Goal: Information Seeking & Learning: Understand process/instructions

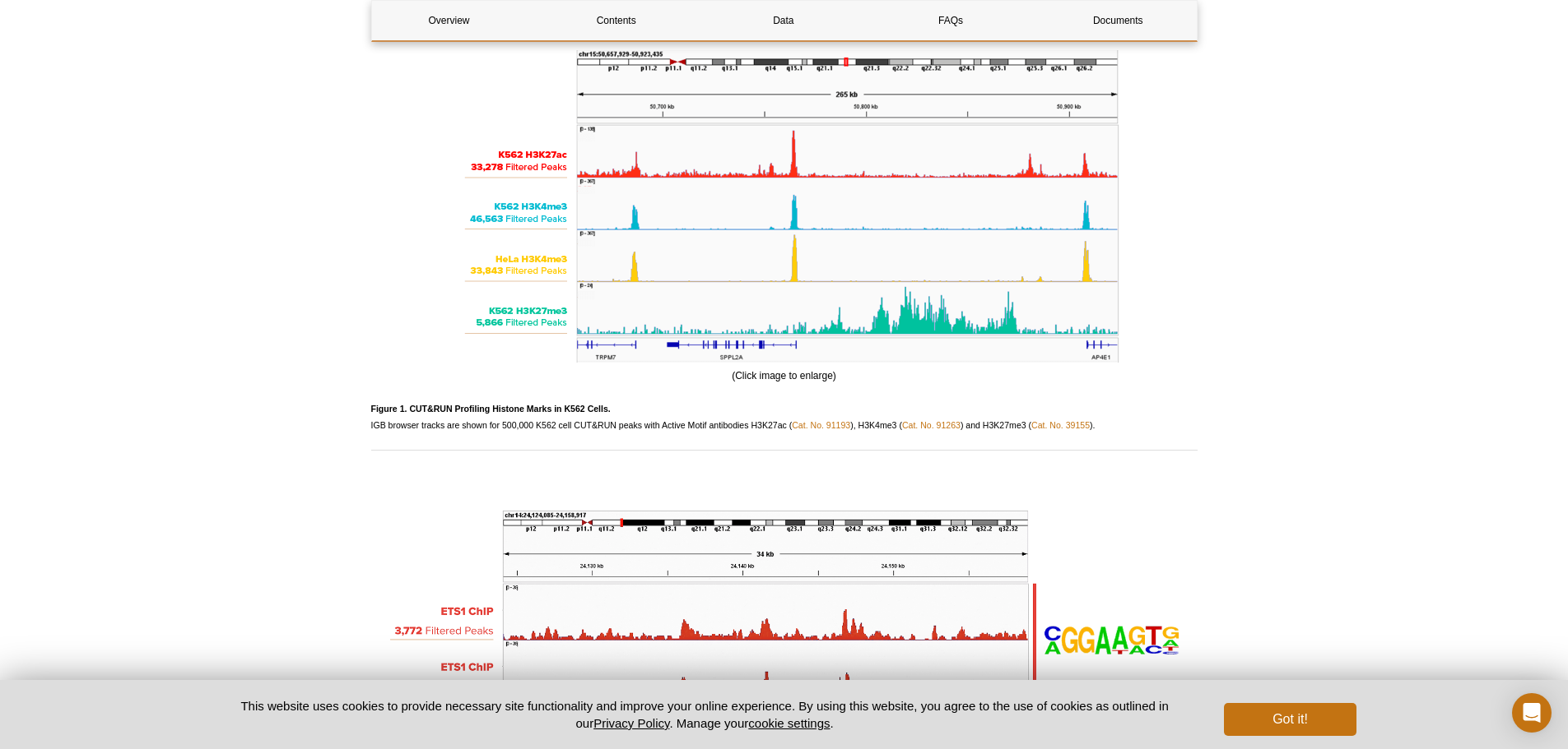
scroll to position [2139, 0]
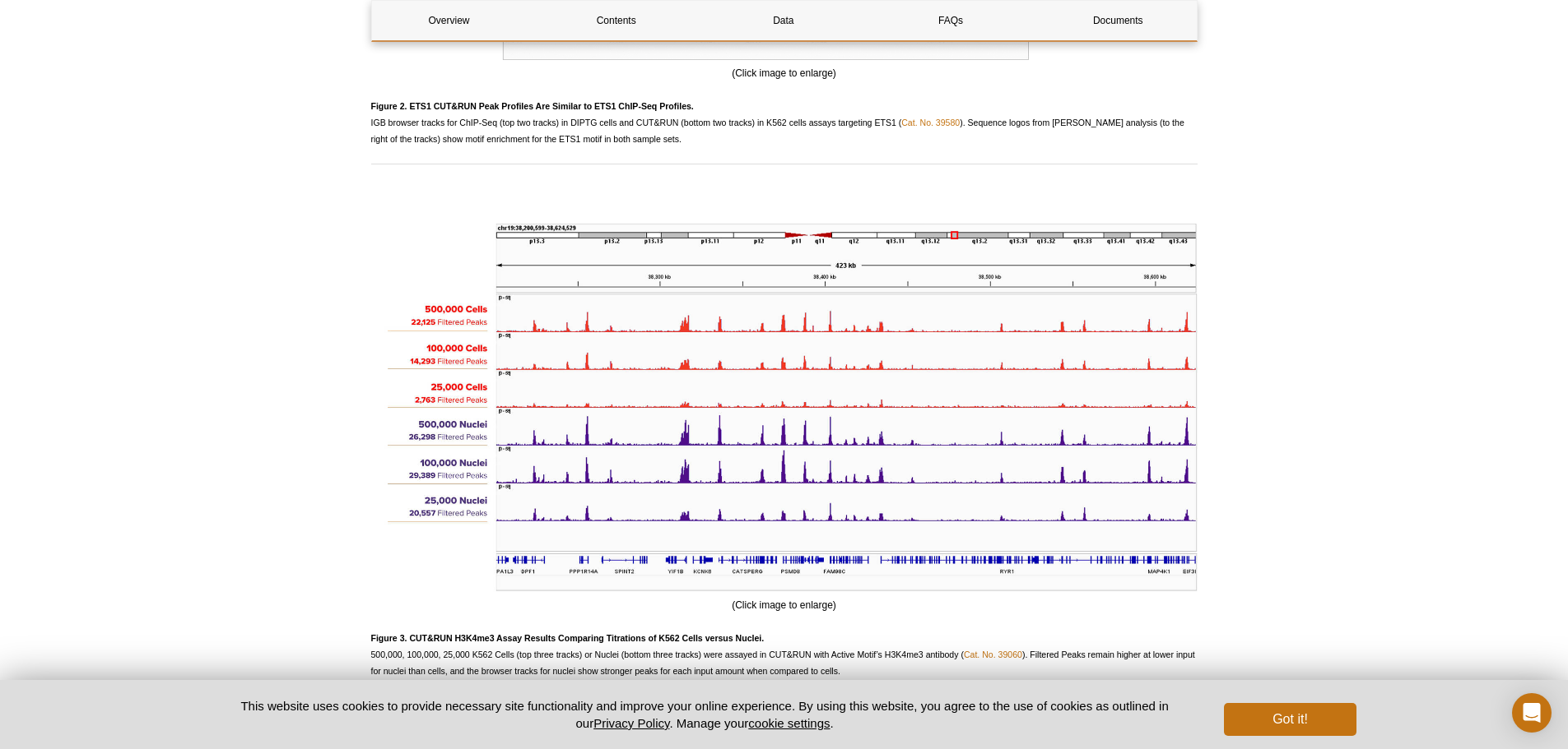
scroll to position [3044, 0]
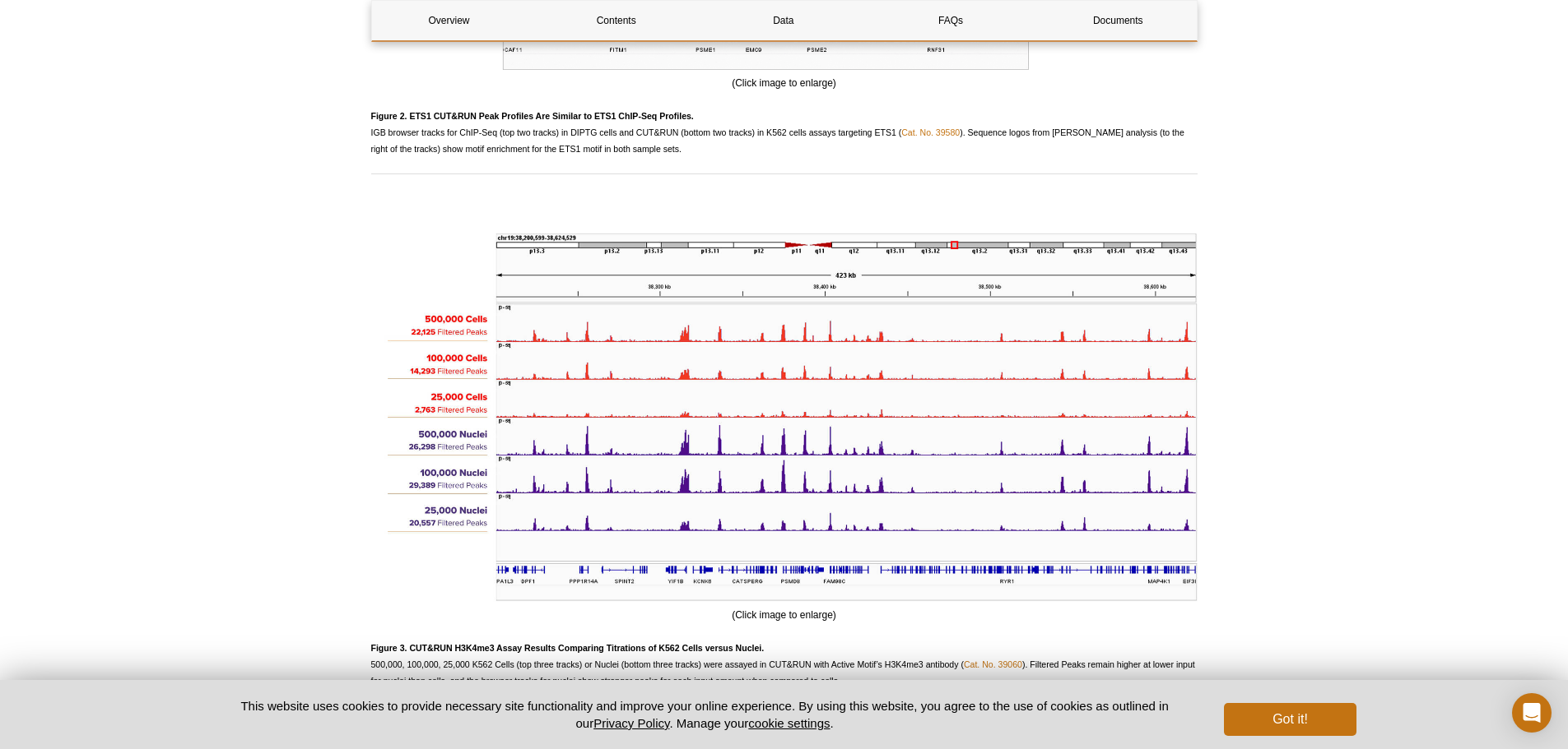
click at [1295, 285] on div "Active Motif Logo Enabling Epigenetics Research 0 Search Skip to content Active…" at bounding box center [784, 111] width 1568 height 6227
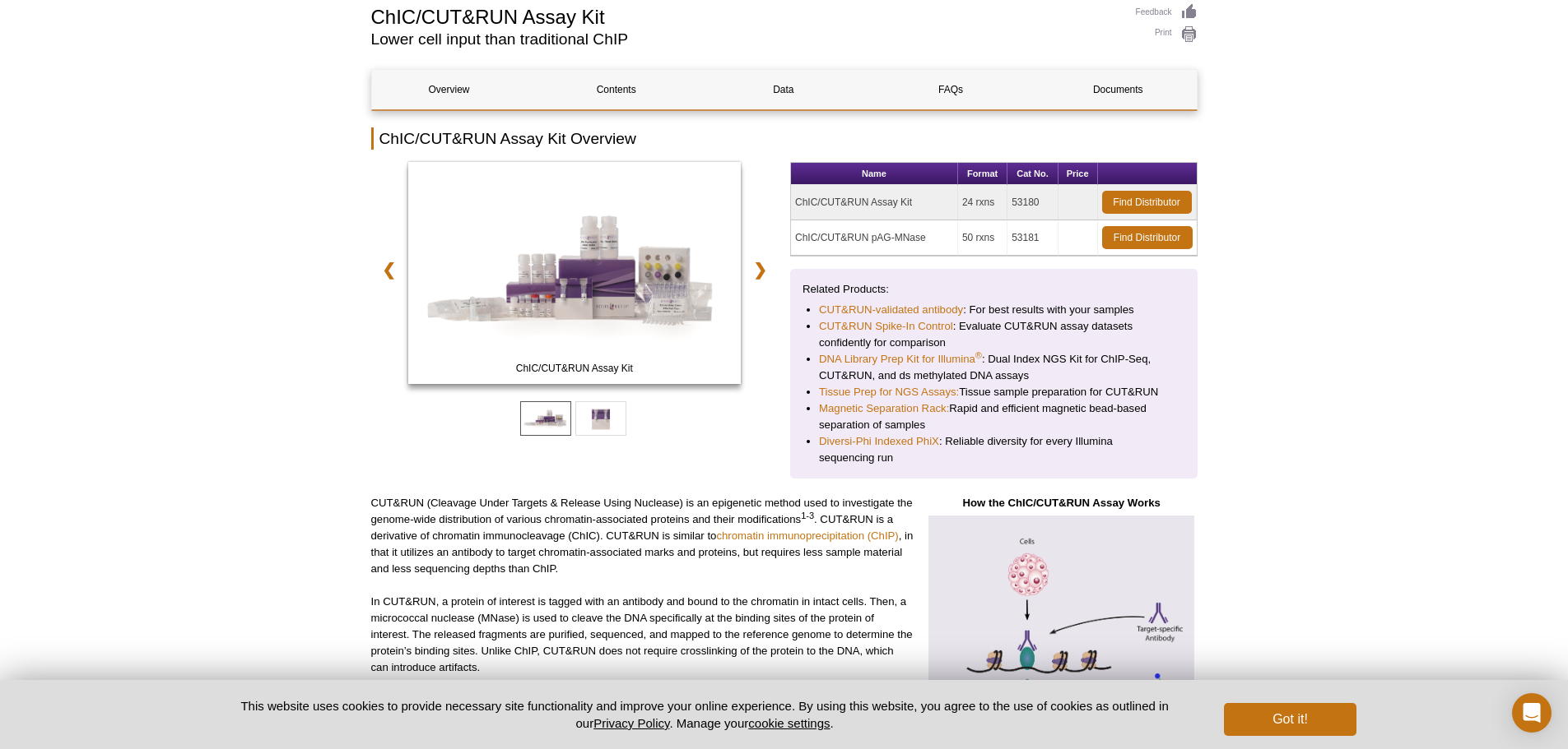
scroll to position [0, 0]
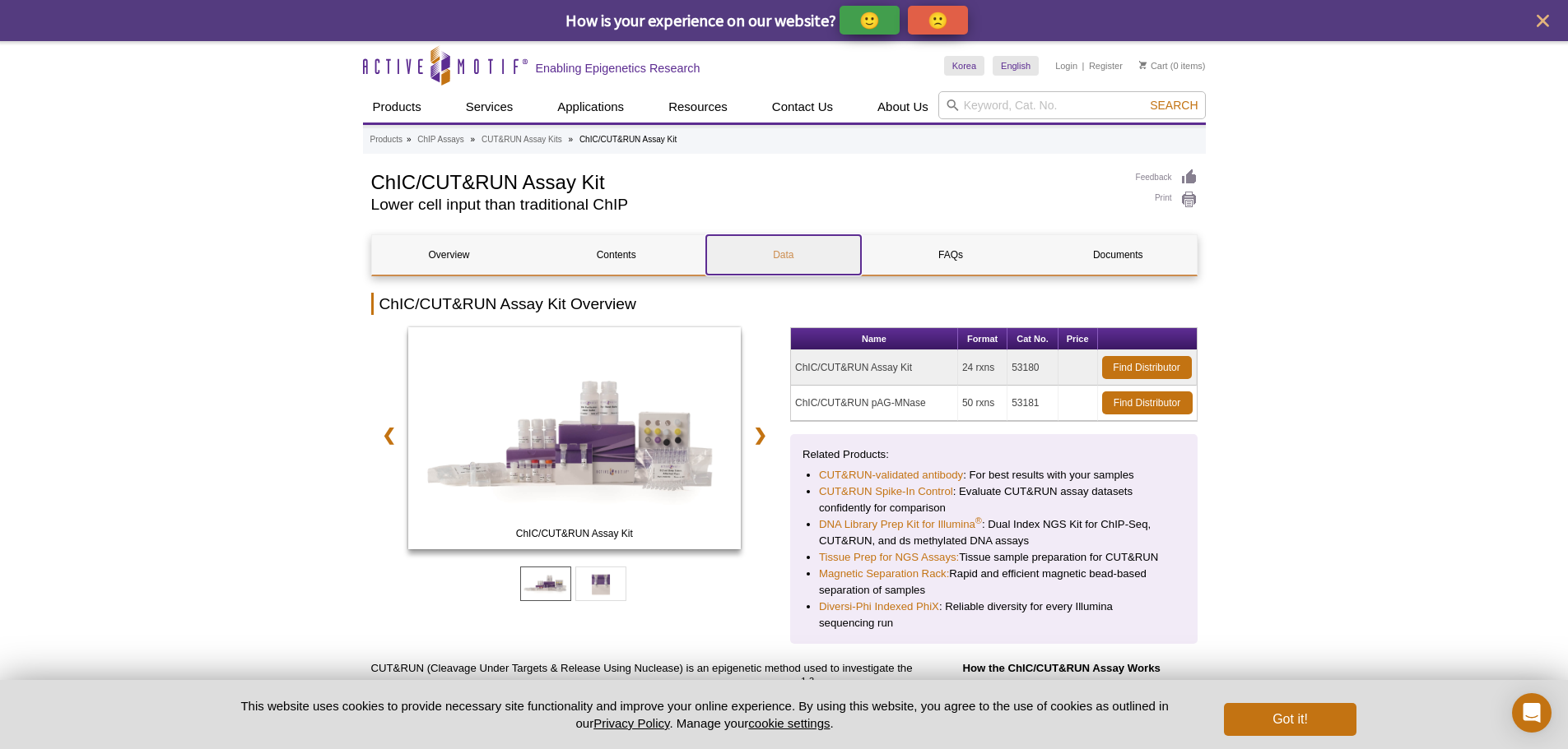
click at [767, 254] on link "Data" at bounding box center [784, 255] width 155 height 39
click at [1094, 250] on link "Documents" at bounding box center [1118, 255] width 155 height 39
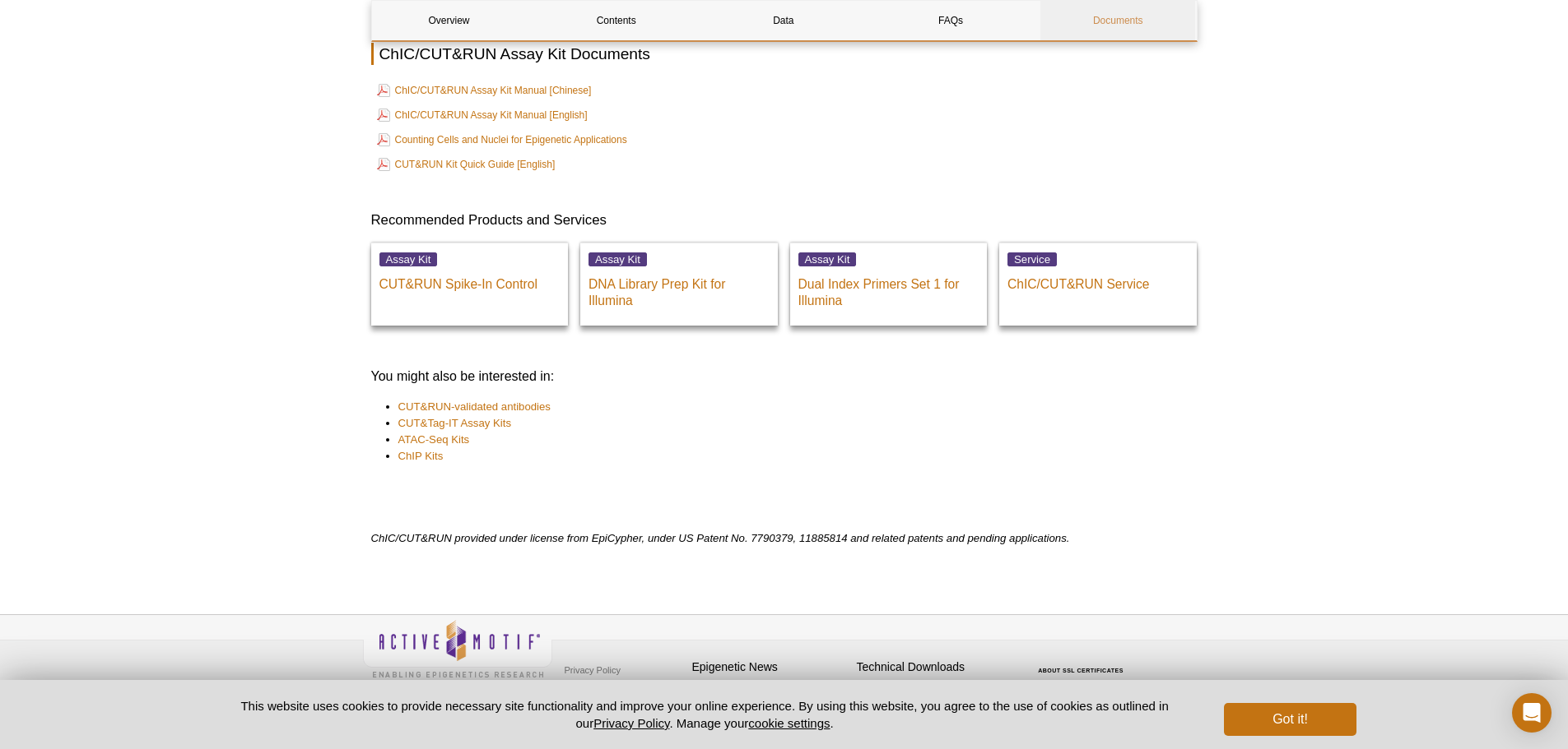
scroll to position [5623, 0]
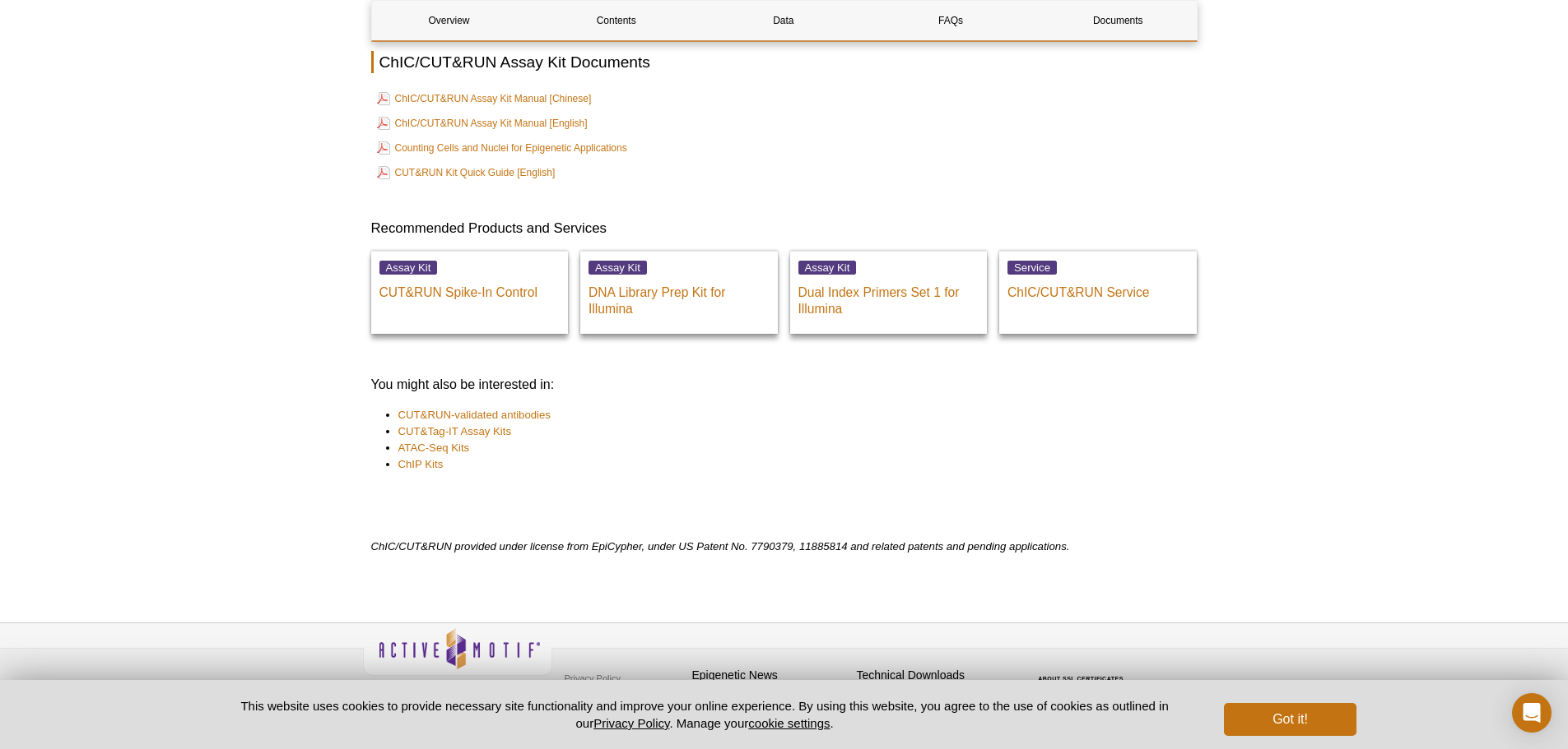
click at [580, 123] on link "ChIC/CUT&RUN Assay Kit Manual [English]" at bounding box center [483, 123] width 211 height 20
